Goal: Transaction & Acquisition: Purchase product/service

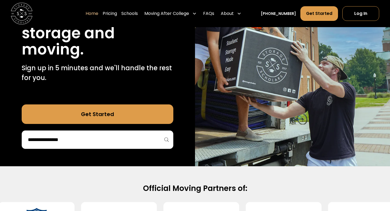
scroll to position [99, 0]
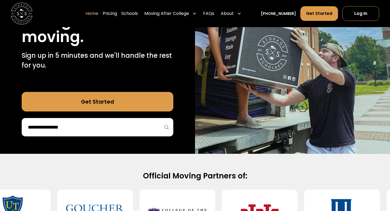
click at [125, 128] on input "search" at bounding box center [97, 126] width 140 height 9
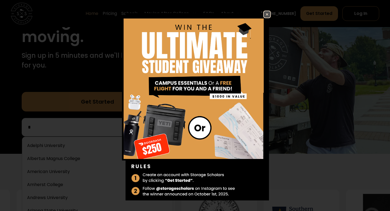
click at [266, 15] on img at bounding box center [267, 14] width 6 height 6
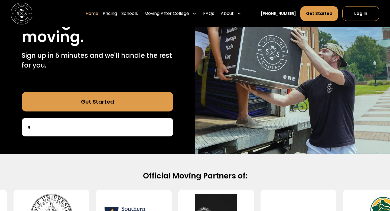
click at [114, 122] on input "*" at bounding box center [97, 126] width 140 height 9
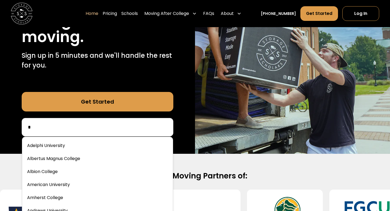
click at [113, 122] on input "*" at bounding box center [97, 126] width 140 height 9
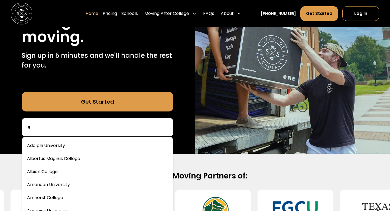
click at [106, 125] on input "*" at bounding box center [97, 126] width 140 height 9
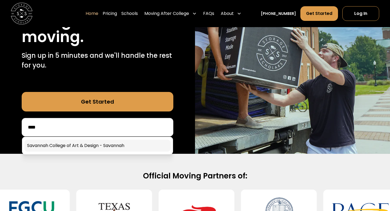
type input "****"
click at [93, 142] on link at bounding box center [97, 145] width 146 height 12
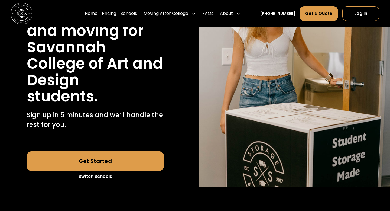
scroll to position [105, 0]
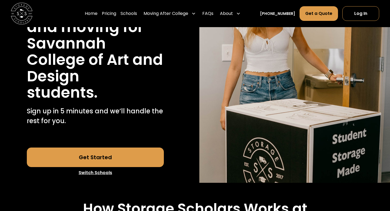
click at [109, 158] on link "Get Started" at bounding box center [95, 156] width 137 height 19
